Goal: Task Accomplishment & Management: Manage account settings

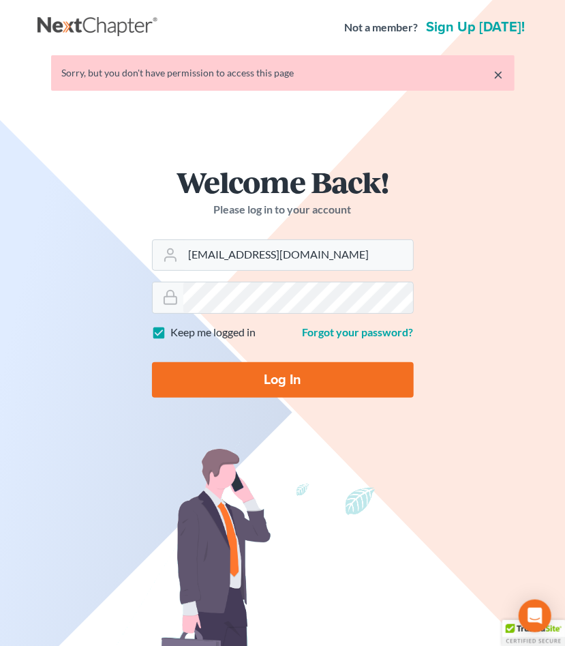
click at [289, 381] on input "Log In" at bounding box center [283, 379] width 262 height 35
type input "Thinking..."
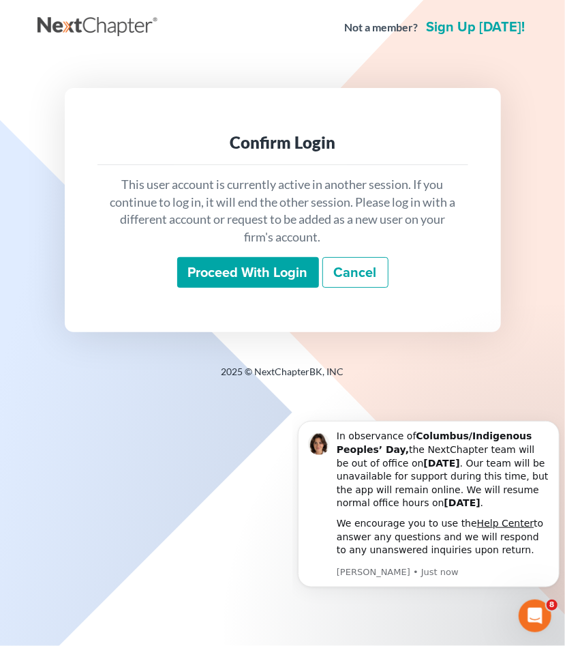
click at [274, 381] on div "2025 © NextChapterBK, INC" at bounding box center [283, 377] width 491 height 25
click at [249, 260] on input "Proceed with login" at bounding box center [248, 272] width 142 height 31
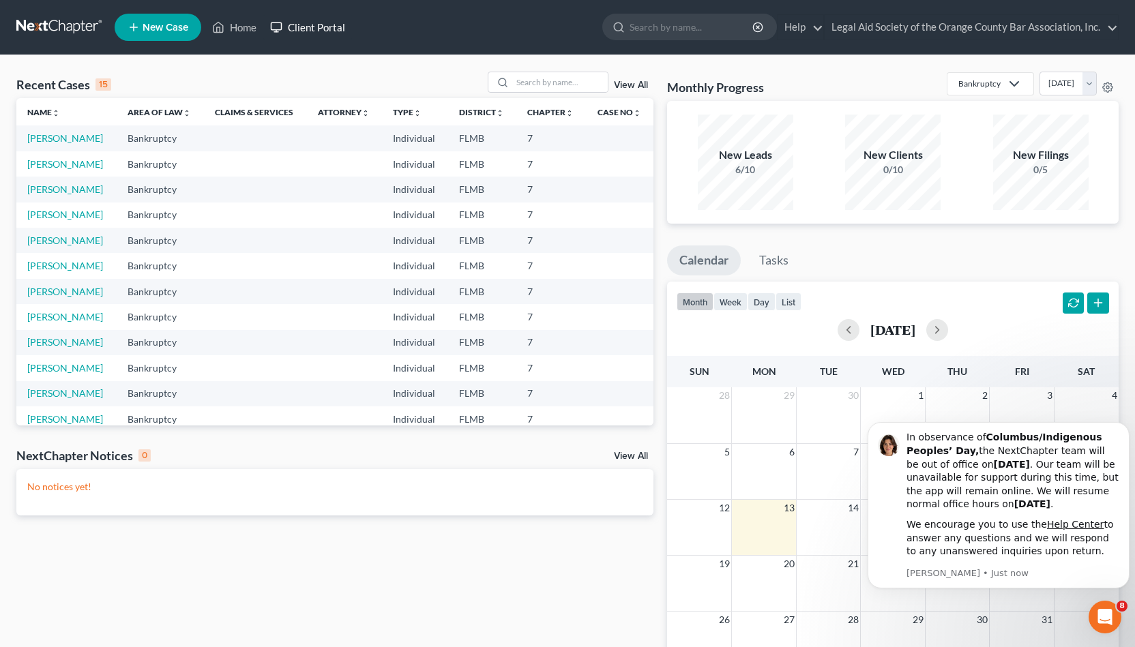
click at [298, 27] on link "Client Portal" at bounding box center [307, 27] width 89 height 25
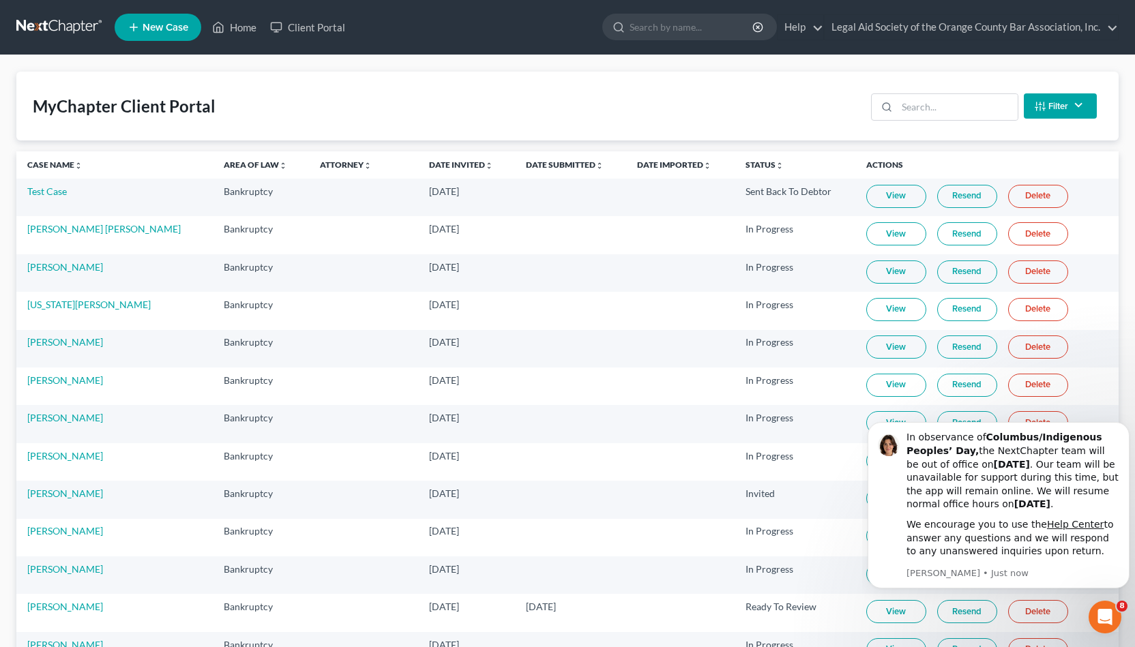
click at [50, 171] on th "Case Name unfold_more expand_more expand_less" at bounding box center [114, 164] width 196 height 27
click at [57, 166] on link "Case Name unfold_more expand_more expand_less" at bounding box center [54, 165] width 55 height 10
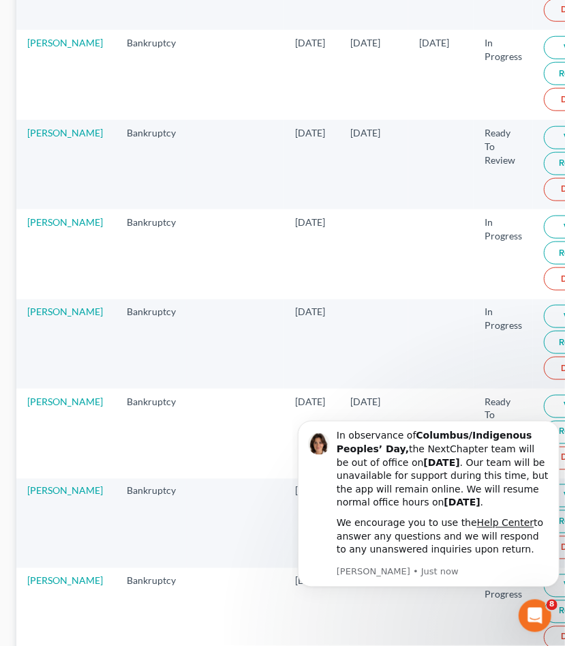
scroll to position [450, 0]
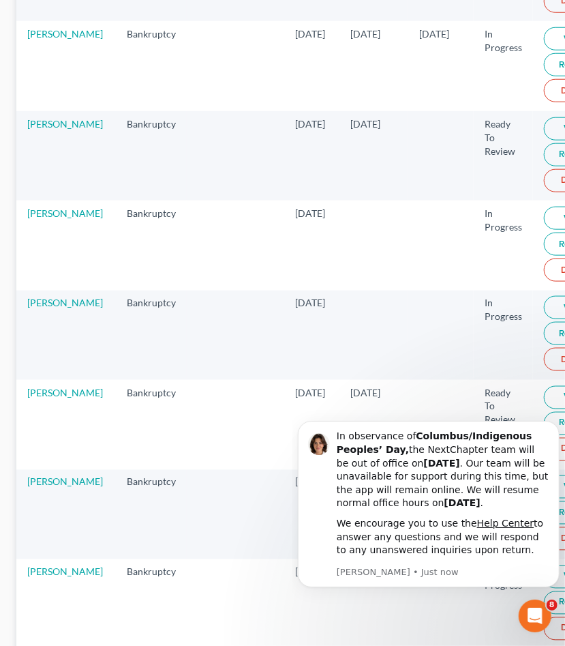
click at [544, 385] on link "View" at bounding box center [574, 396] width 60 height 23
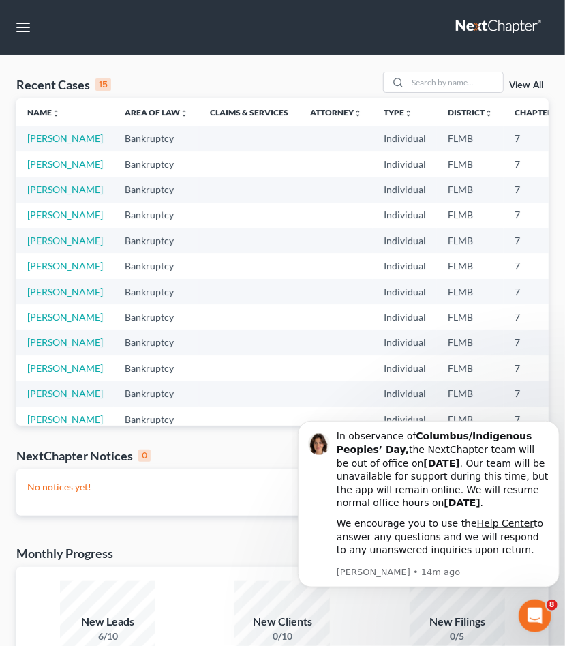
click at [68, 86] on div "Recent Cases 15" at bounding box center [63, 84] width 95 height 16
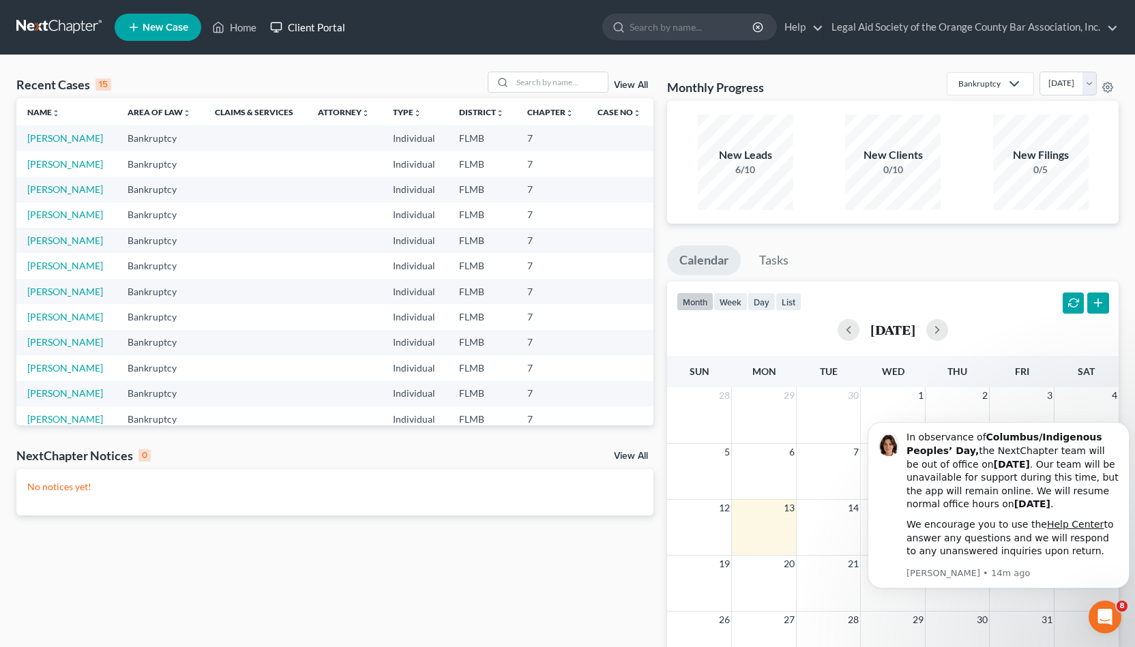
click at [292, 33] on link "Client Portal" at bounding box center [307, 27] width 89 height 25
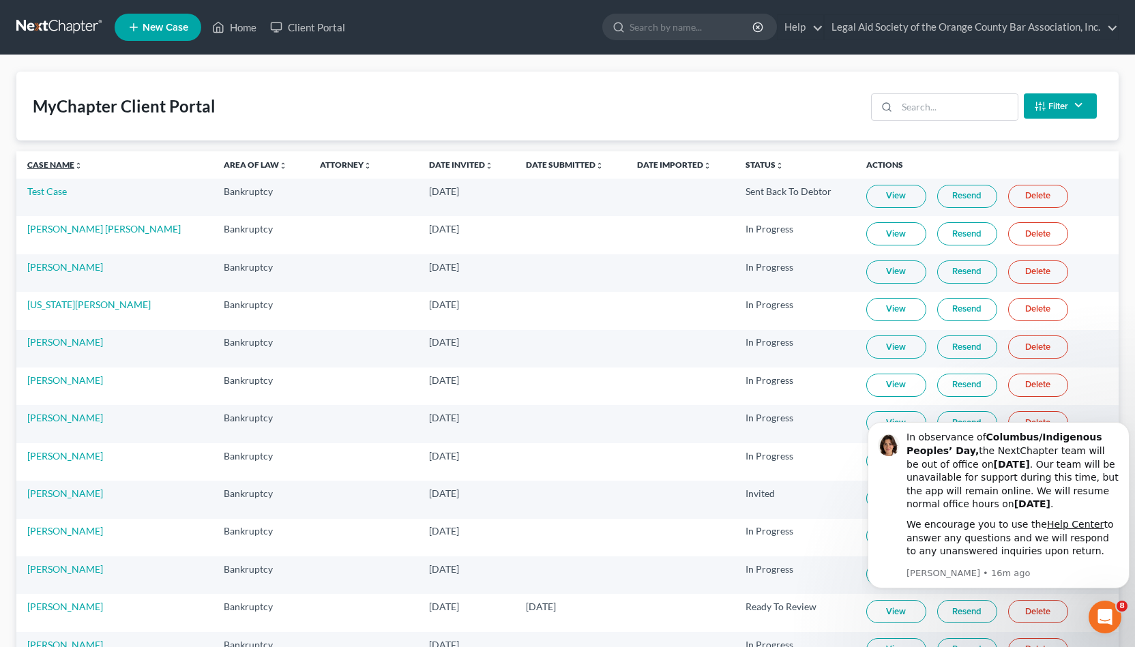
click at [49, 160] on link "Case Name unfold_more expand_more expand_less" at bounding box center [54, 165] width 55 height 10
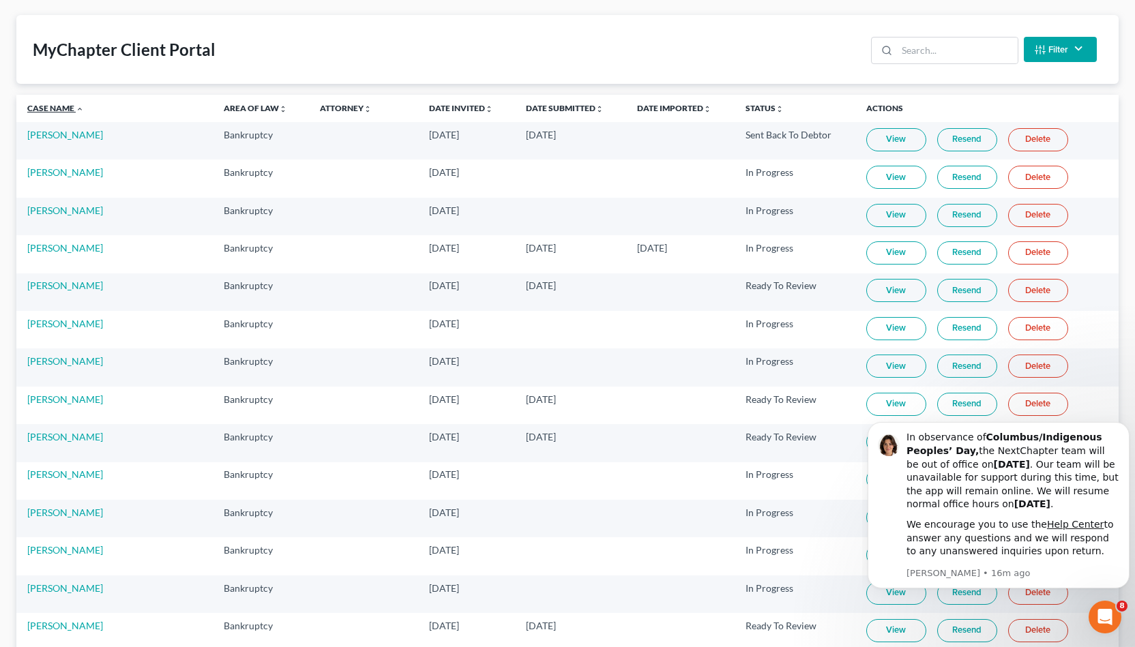
scroll to position [61, 0]
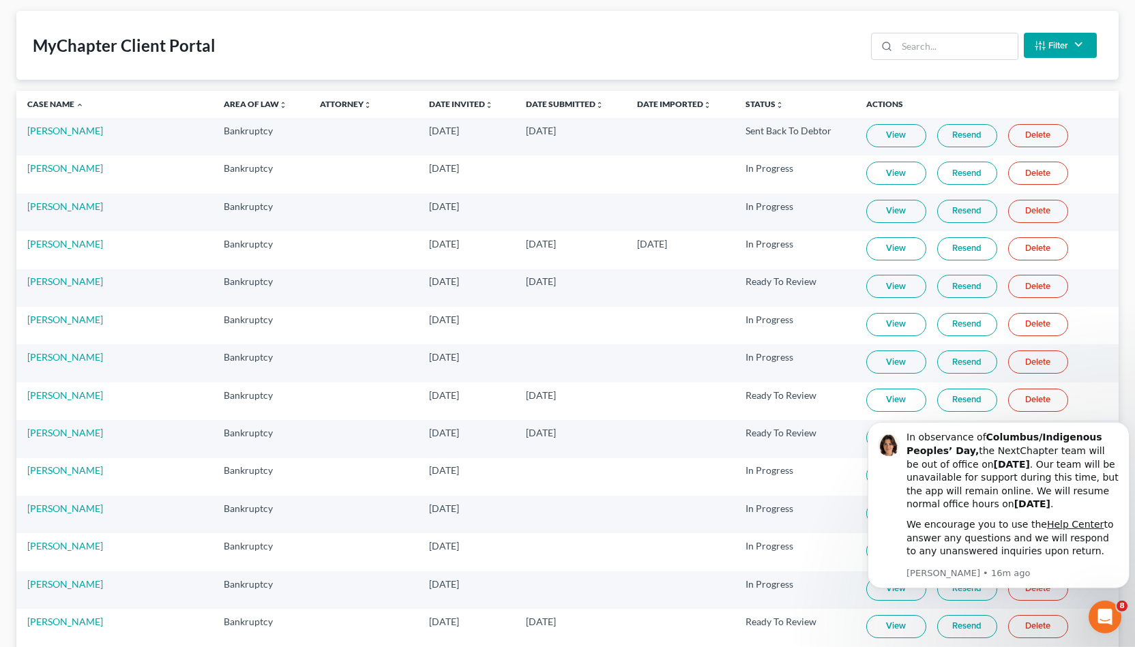
click at [565, 399] on link "View" at bounding box center [896, 400] width 60 height 23
